Goal: Ask a question: Seek information or help from site administrators or community

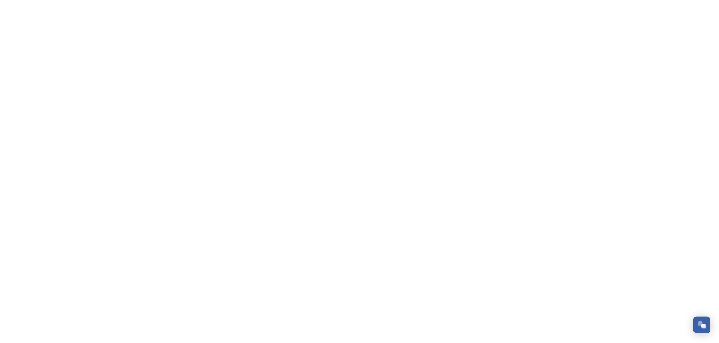
scroll to position [687, 0]
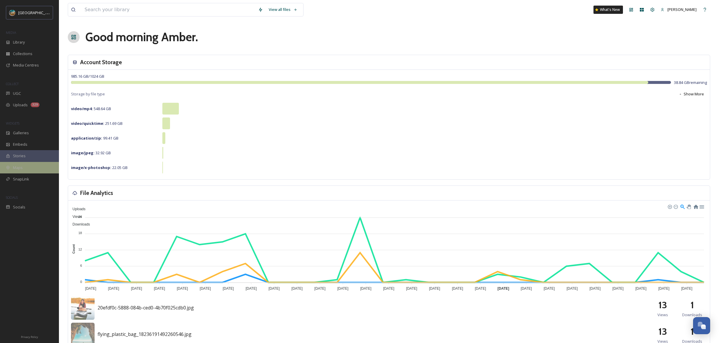
click at [22, 169] on span "Maps" at bounding box center [18, 168] width 10 height 6
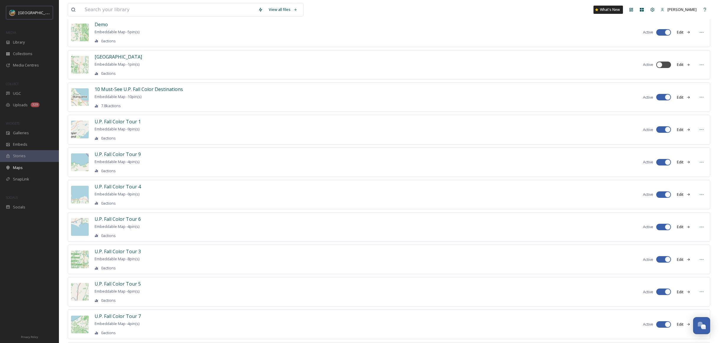
scroll to position [198, 0]
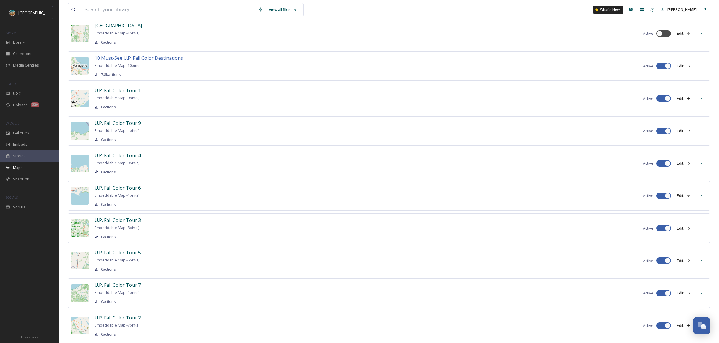
click at [164, 56] on span "10 Must-See U.P. Fall Color Destinations" at bounding box center [139, 58] width 88 height 6
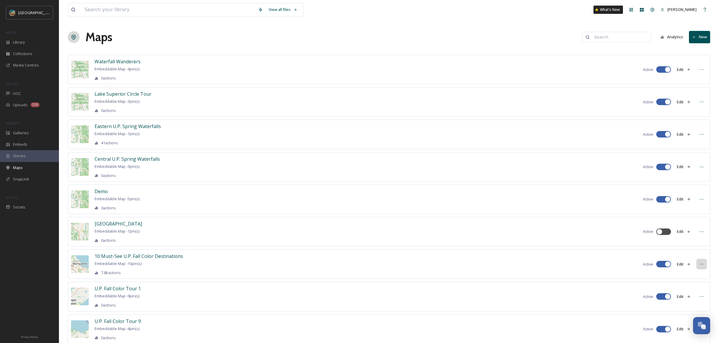
click at [703, 263] on icon at bounding box center [701, 264] width 5 height 5
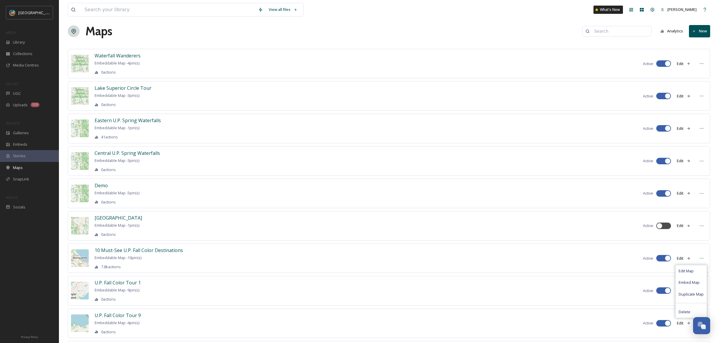
scroll to position [12, 0]
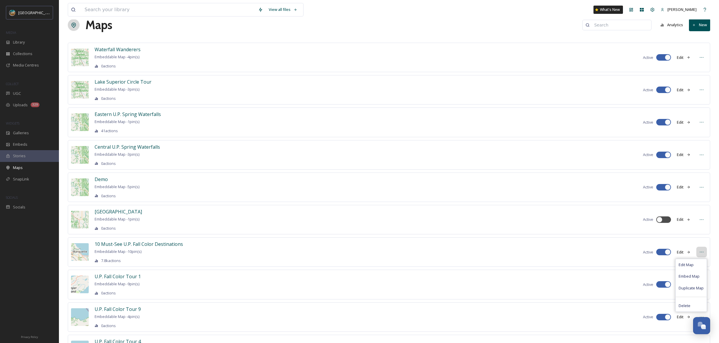
click at [697, 252] on div at bounding box center [702, 252] width 11 height 11
click at [170, 243] on span "10 Must-See U.P. Fall Color Destinations" at bounding box center [139, 244] width 88 height 6
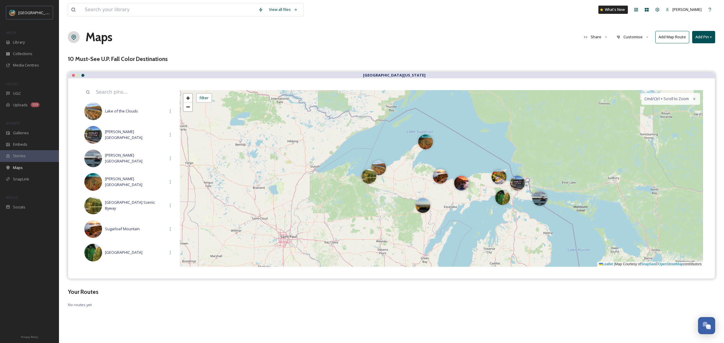
scroll to position [123, 0]
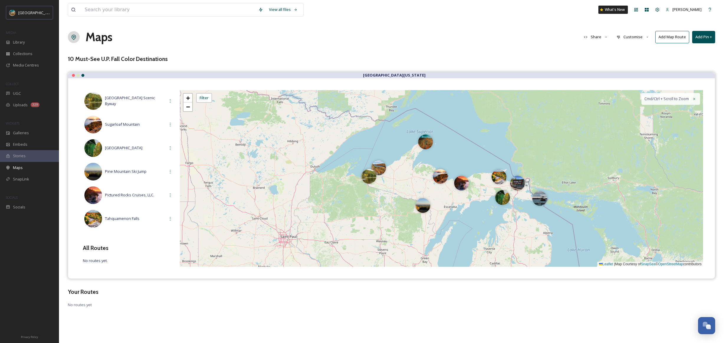
click at [625, 38] on button "Customise" at bounding box center [632, 36] width 39 height 11
click at [588, 55] on div "10 Must-See U.P. Fall Color Destinations" at bounding box center [391, 59] width 647 height 9
click at [597, 39] on button "Share" at bounding box center [596, 36] width 30 height 11
click at [506, 50] on div "View all files What's New [PERSON_NAME] Maps Share View Map Embed Map Copy Link…" at bounding box center [391, 171] width 665 height 343
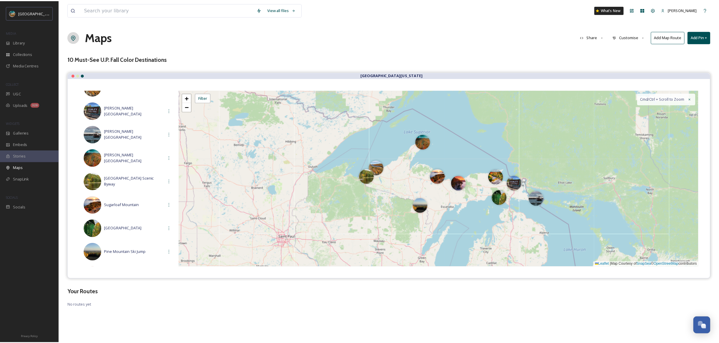
scroll to position [0, 0]
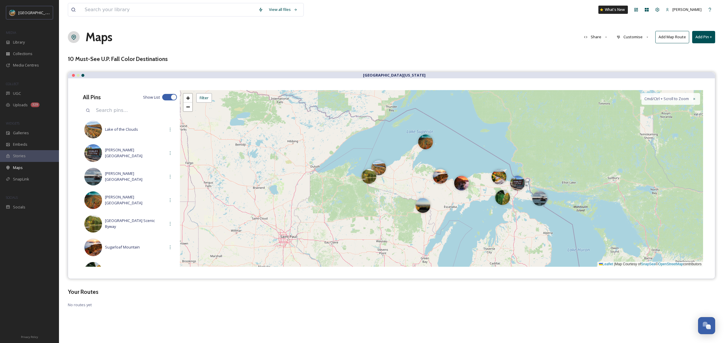
click at [219, 39] on div "Maps Share Customise Add Map Route Add Pin +" at bounding box center [391, 37] width 647 height 18
click at [267, 53] on div "View all files What's New [PERSON_NAME] Maps Share Customise Add Map Route Add …" at bounding box center [391, 171] width 665 height 343
click at [487, 31] on div "Maps Share Customise Add Map Route Add Pin +" at bounding box center [391, 37] width 647 height 18
click at [37, 37] on div "Library" at bounding box center [29, 42] width 59 height 11
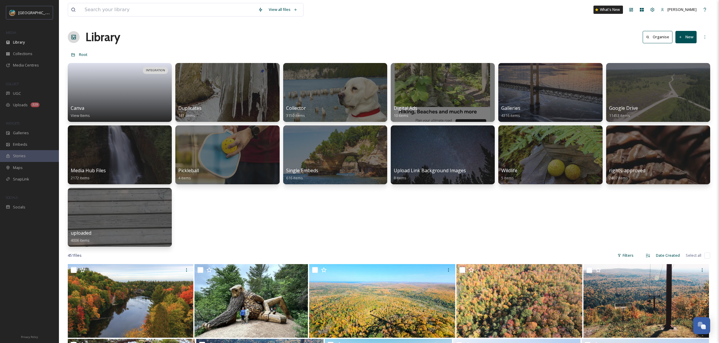
click at [579, 35] on div "Library Organise New" at bounding box center [389, 37] width 643 height 18
click at [655, 11] on icon at bounding box center [653, 10] width 4 height 4
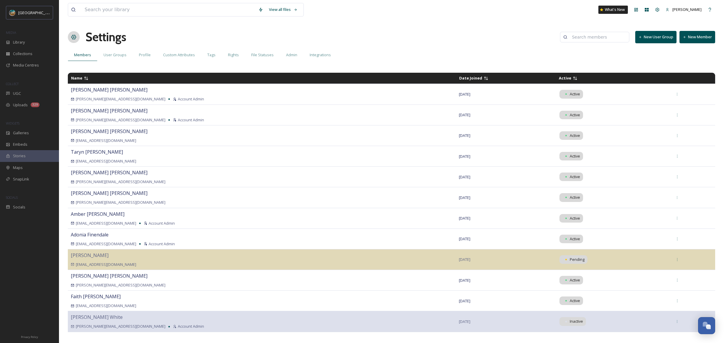
click at [404, 35] on div "Settings New User Group New Member" at bounding box center [391, 37] width 647 height 18
click at [659, 11] on icon at bounding box center [657, 9] width 5 height 5
click at [27, 170] on div "Maps" at bounding box center [29, 167] width 59 height 11
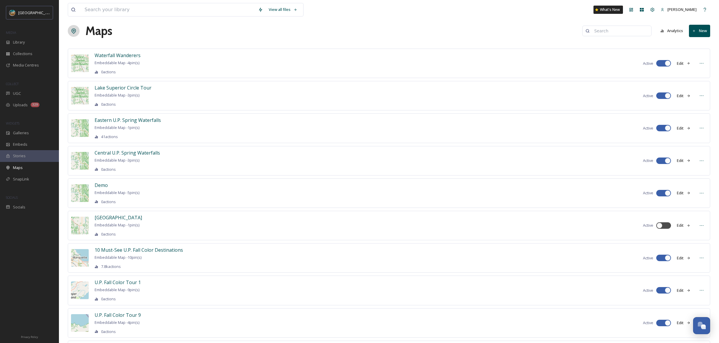
scroll to position [13, 0]
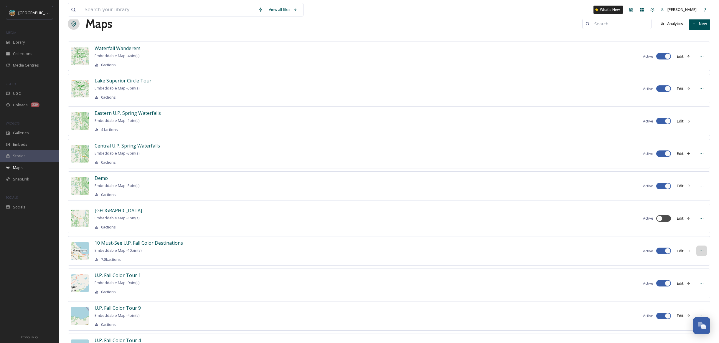
click at [701, 249] on icon at bounding box center [701, 251] width 5 height 5
click at [698, 327] on div "Open Chat" at bounding box center [701, 325] width 17 height 10
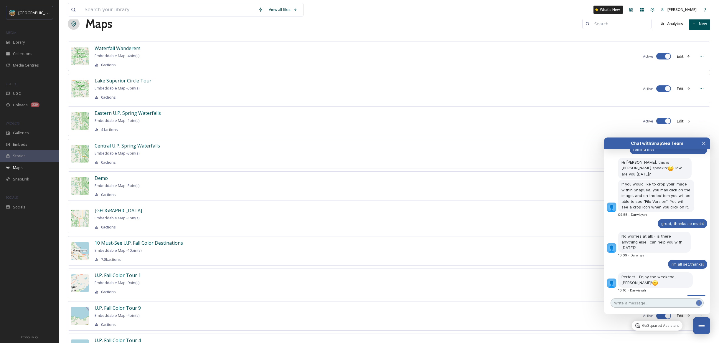
click at [652, 303] on textarea at bounding box center [657, 303] width 93 height 9
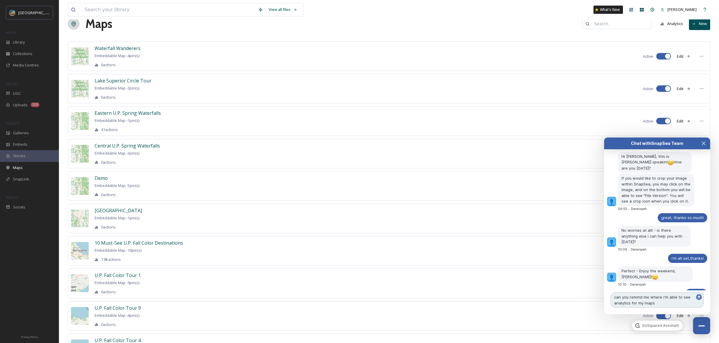
type textarea "can you remind me where i'm able to see analytics for my maps?"
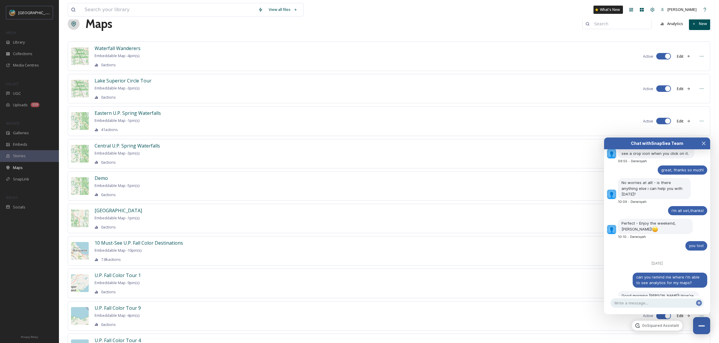
scroll to position [768, 0]
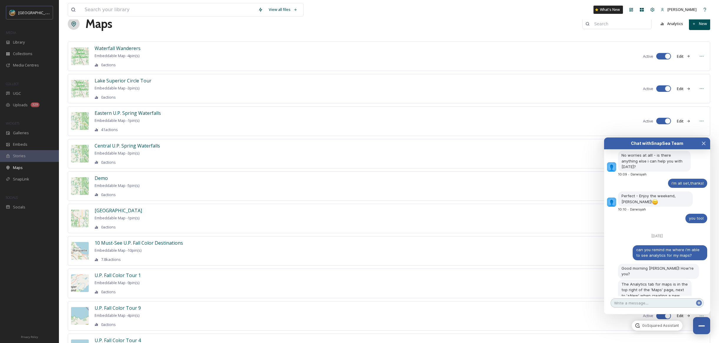
click at [646, 304] on textarea at bounding box center [657, 303] width 93 height 9
type textarea "omg how did I not see that"
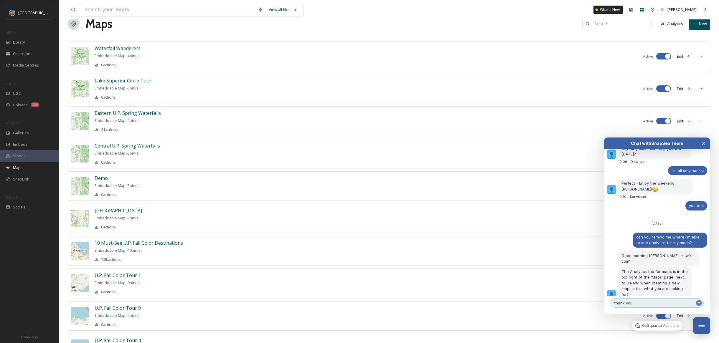
type textarea "thank you!"
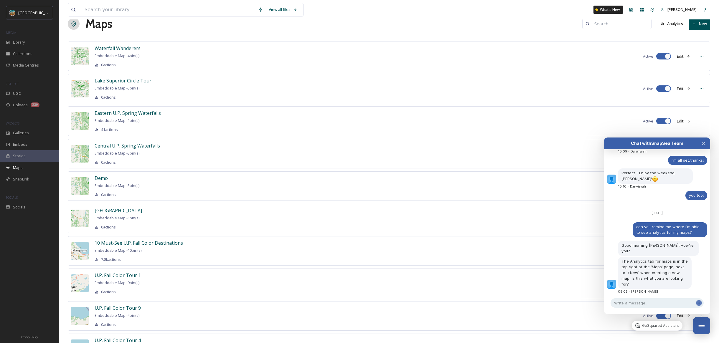
click at [669, 24] on button "Analytics" at bounding box center [672, 23] width 29 height 11
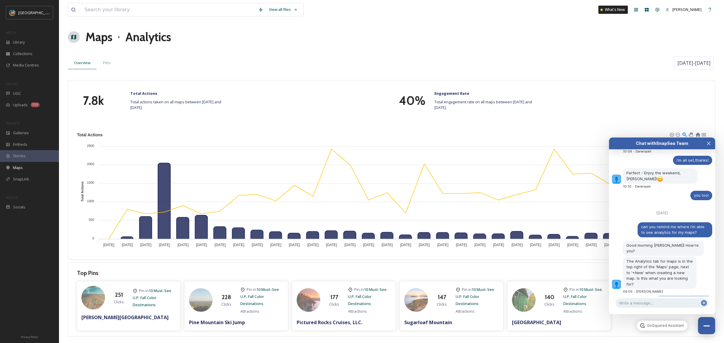
scroll to position [819, 0]
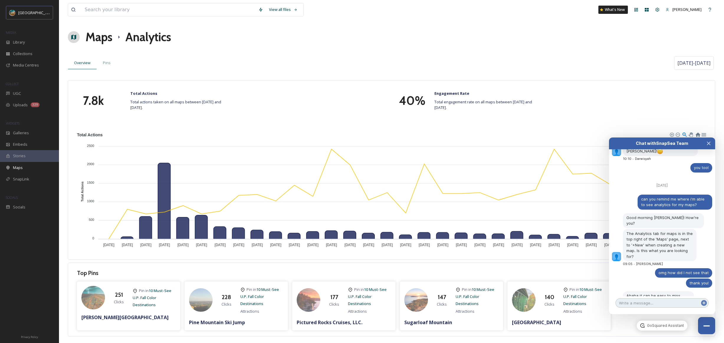
click at [636, 306] on textarea at bounding box center [661, 303] width 93 height 9
type textarea "nope i'm all set, thank you so much!"
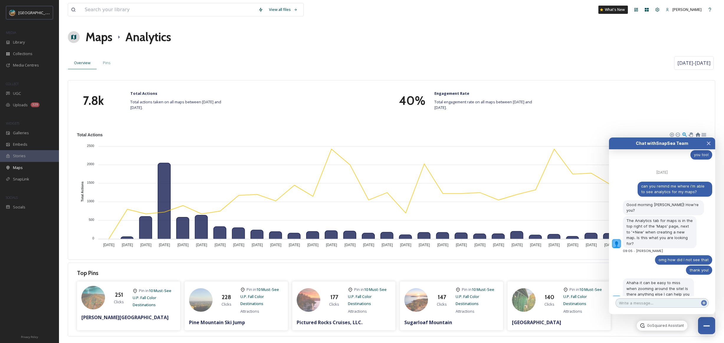
scroll to position [854, 0]
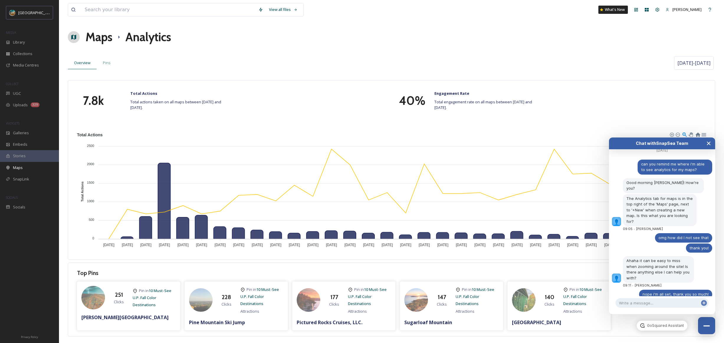
click at [710, 142] on icon "Close Chat" at bounding box center [708, 143] width 5 height 5
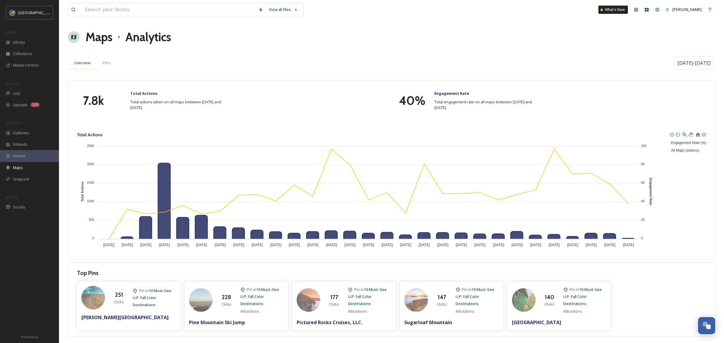
click at [81, 65] on span "Overview" at bounding box center [82, 63] width 17 height 6
click at [257, 296] on span "10 Must-See U.P. Fall Color Destinations" at bounding box center [259, 296] width 39 height 19
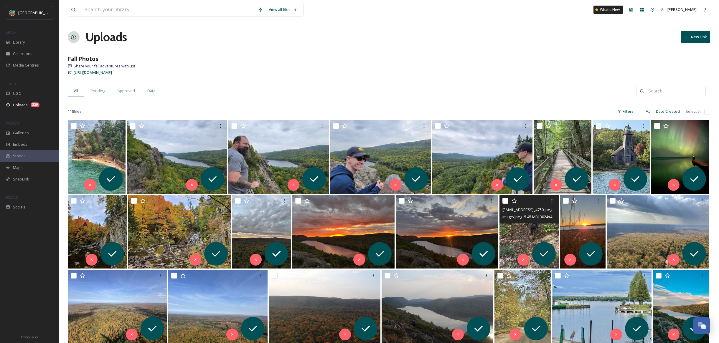
scroll to position [687, 0]
